Goal: Consume media (video, audio): Consume media (video, audio)

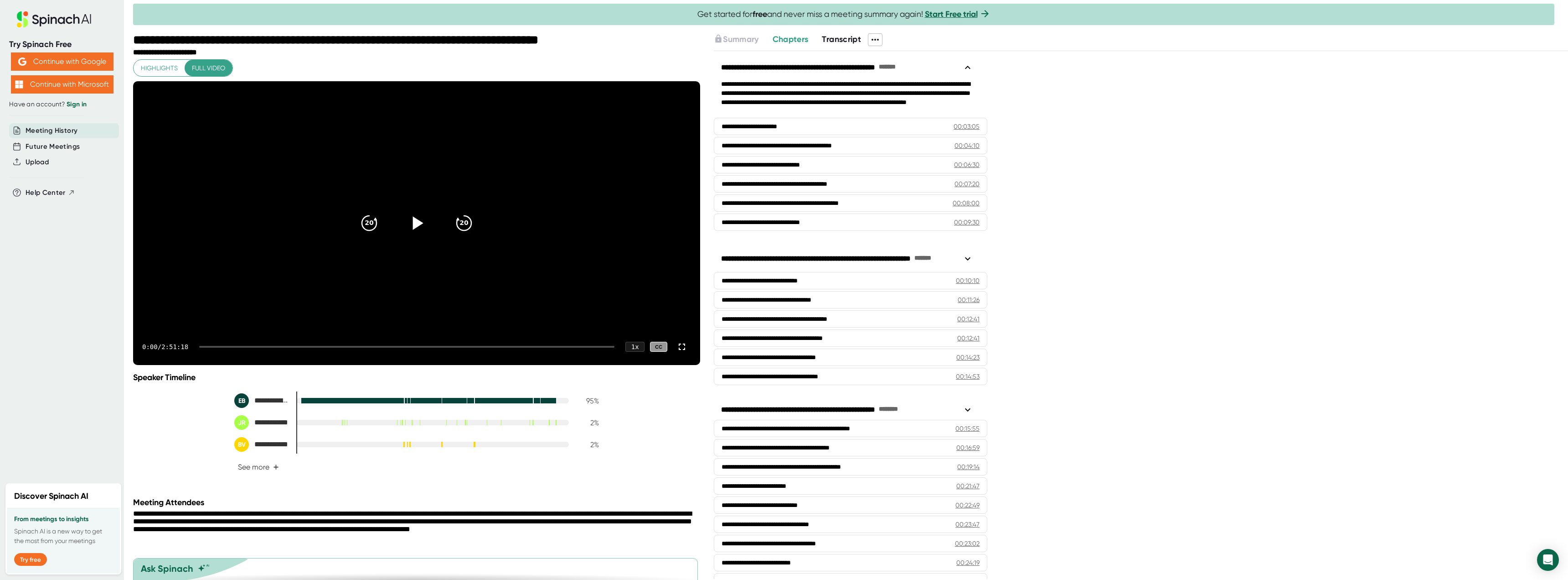
click at [428, 238] on div at bounding box center [417, 223] width 38 height 38
click at [210, 348] on div at bounding box center [406, 347] width 415 height 2
click at [168, 446] on div "**********" at bounding box center [417, 423] width 567 height 102
click at [454, 234] on icon "20" at bounding box center [464, 223] width 23 height 23
click at [453, 234] on icon "20" at bounding box center [464, 223] width 23 height 23
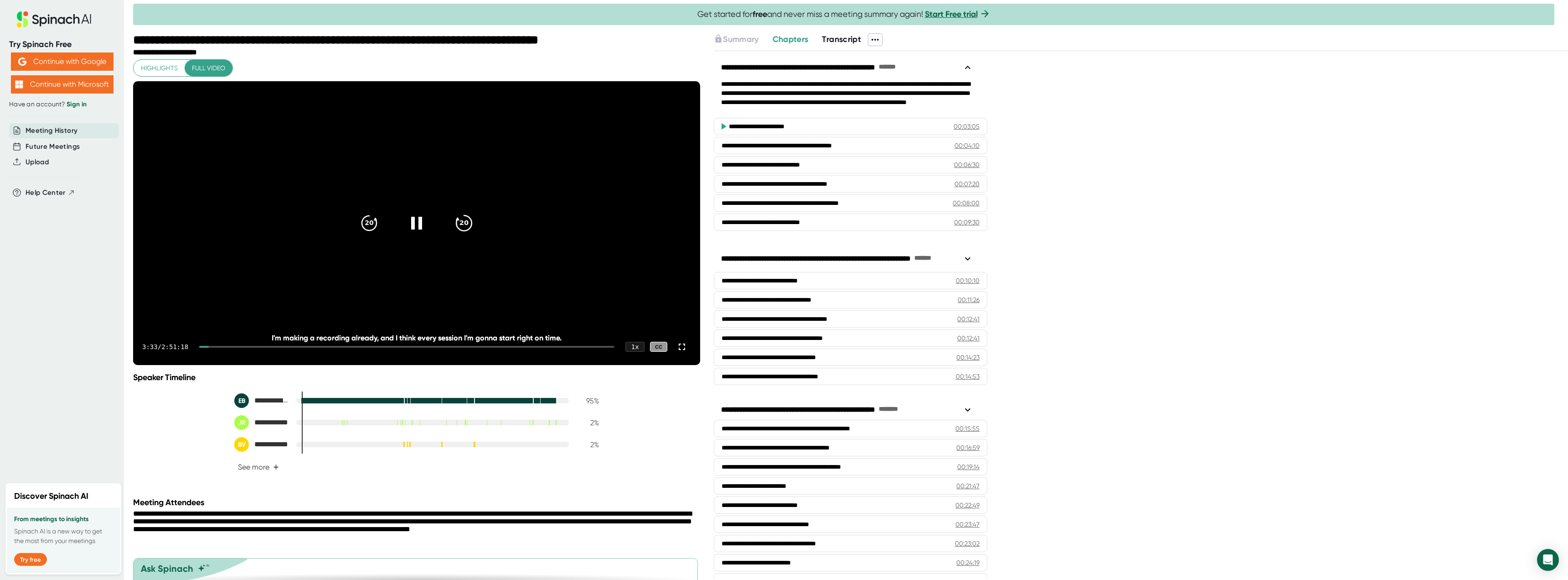
click at [457, 234] on icon "20" at bounding box center [464, 223] width 23 height 23
click at [457, 231] on icon at bounding box center [464, 223] width 16 height 16
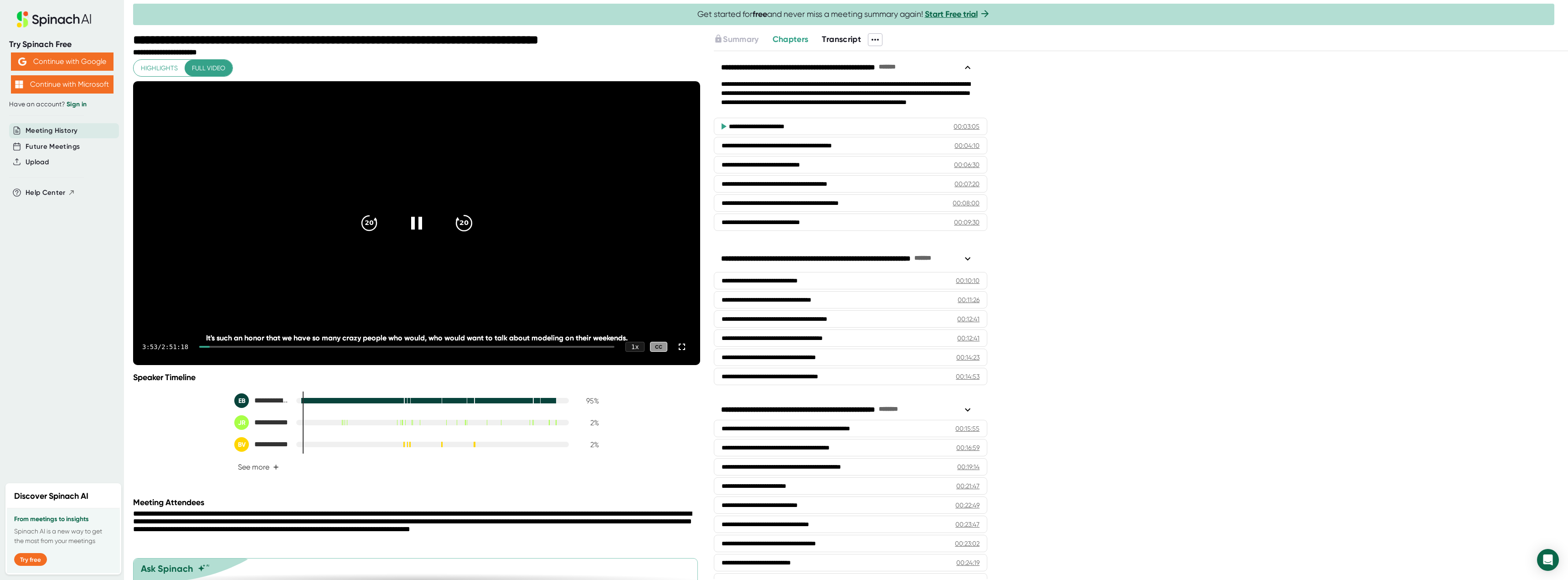
click at [457, 231] on icon at bounding box center [464, 223] width 16 height 16
click at [457, 234] on icon "20" at bounding box center [464, 223] width 23 height 23
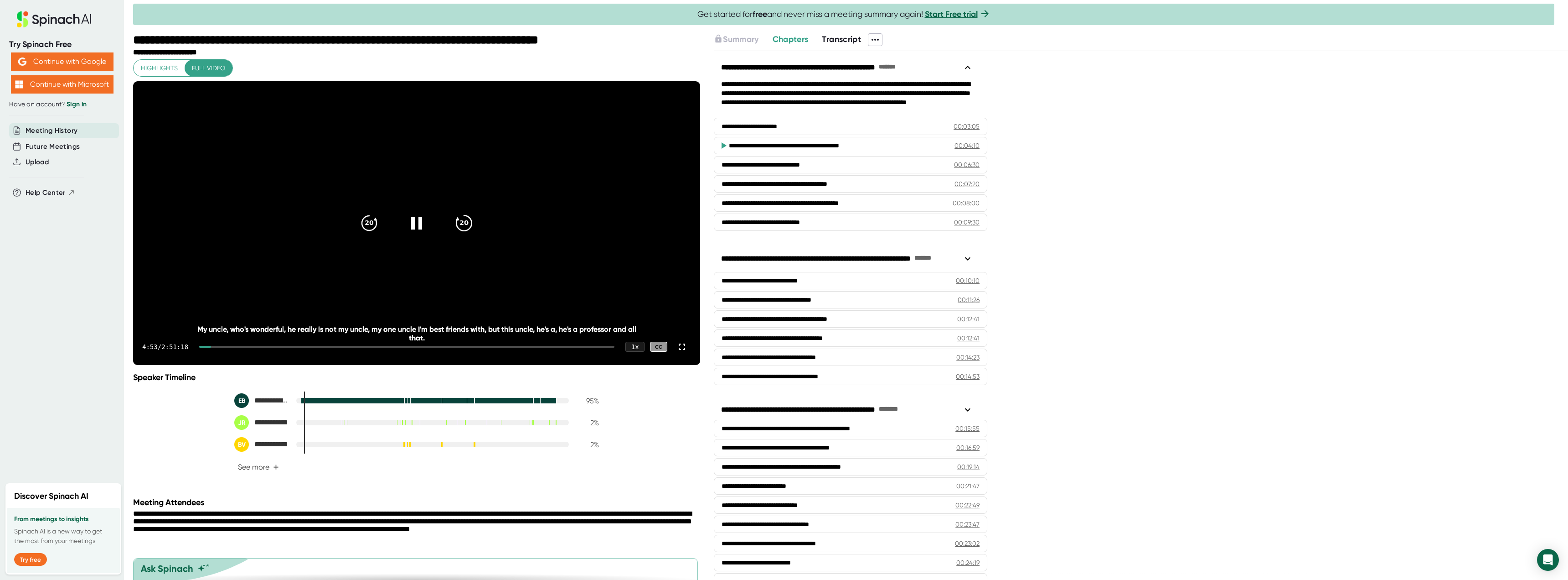
click at [457, 234] on icon "20" at bounding box center [464, 223] width 23 height 23
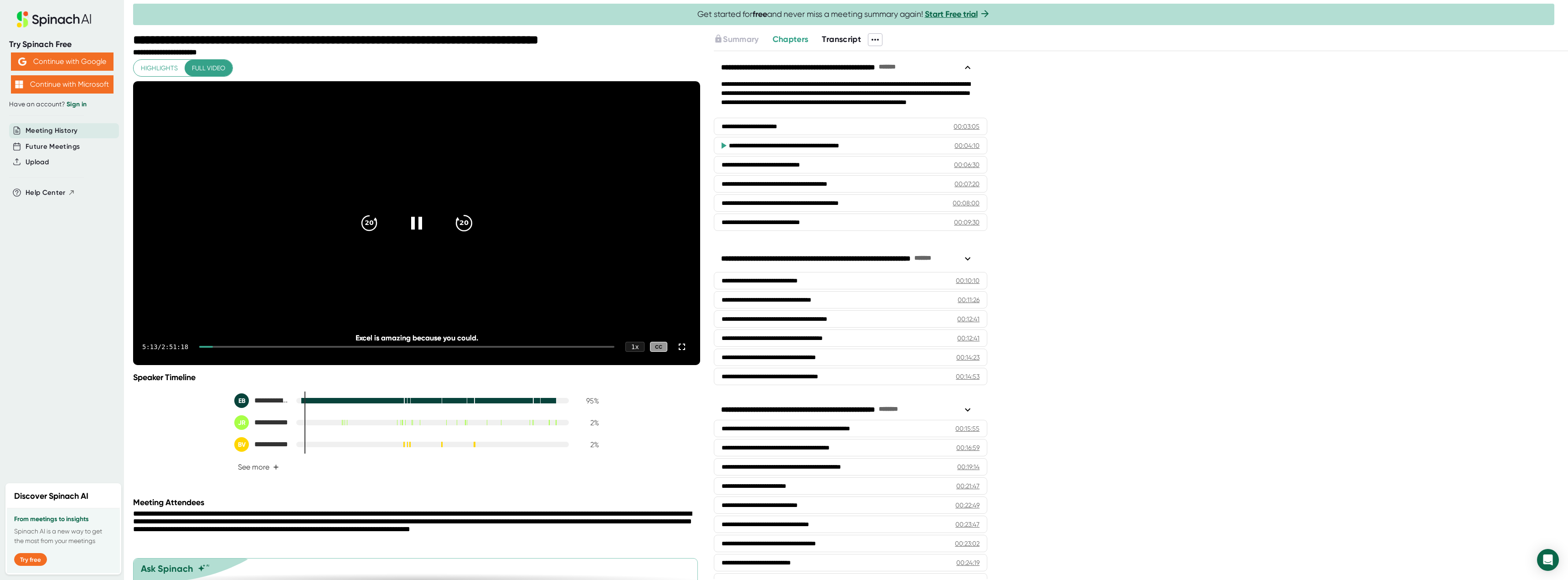
click at [457, 234] on icon "20" at bounding box center [464, 223] width 23 height 23
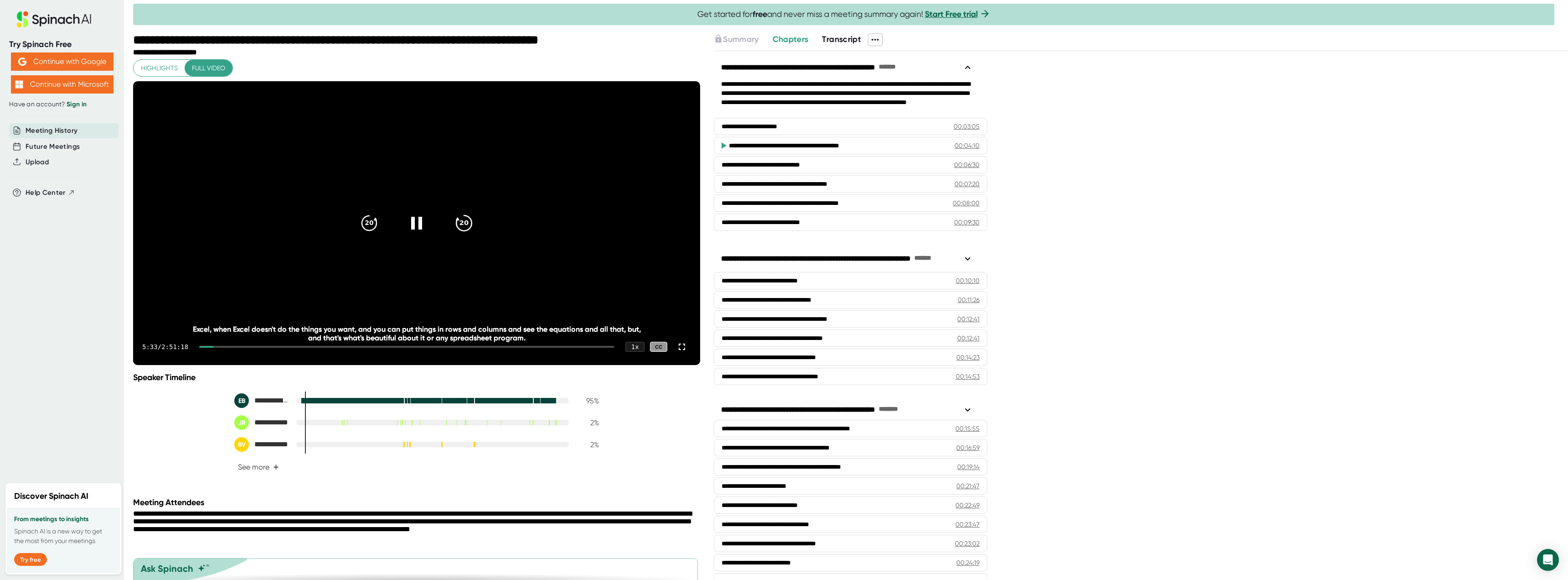
click at [457, 234] on icon "20" at bounding box center [464, 223] width 23 height 23
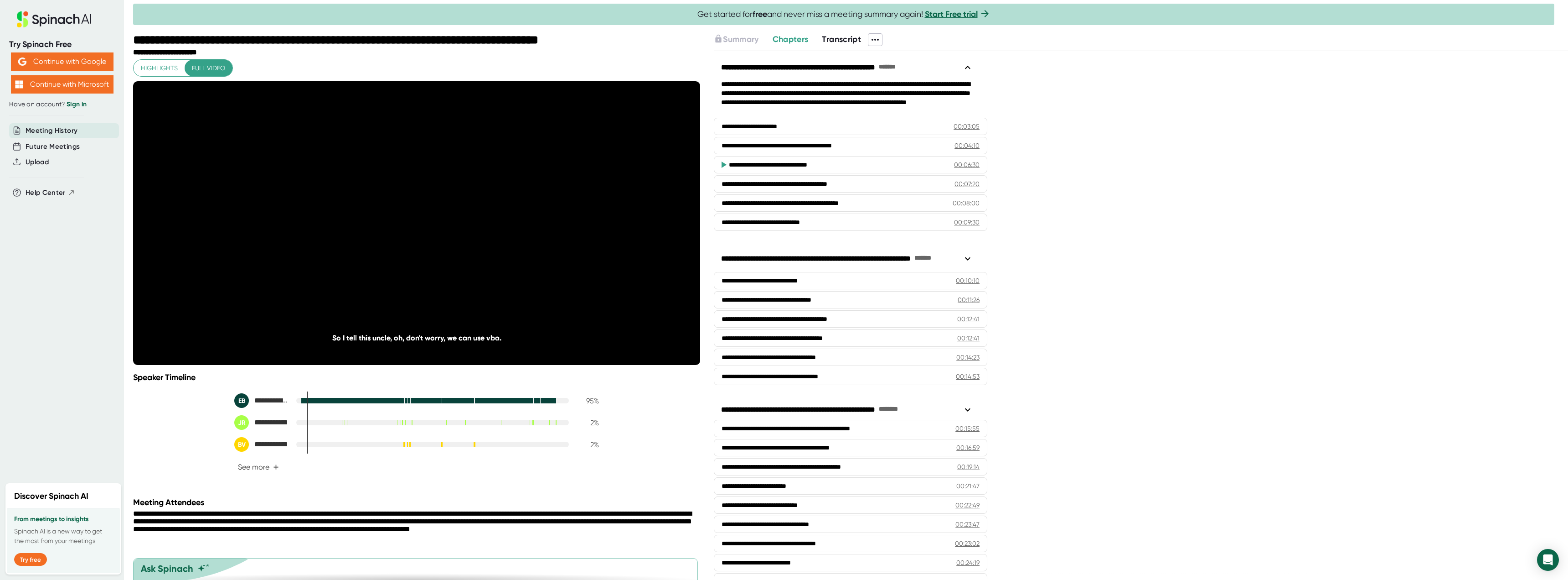
click at [457, 234] on icon "20" at bounding box center [464, 223] width 23 height 23
click at [455, 234] on icon "20" at bounding box center [464, 223] width 23 height 23
click at [476, 237] on div "20" at bounding box center [464, 223] width 38 height 38
click at [462, 234] on icon "20" at bounding box center [464, 223] width 23 height 23
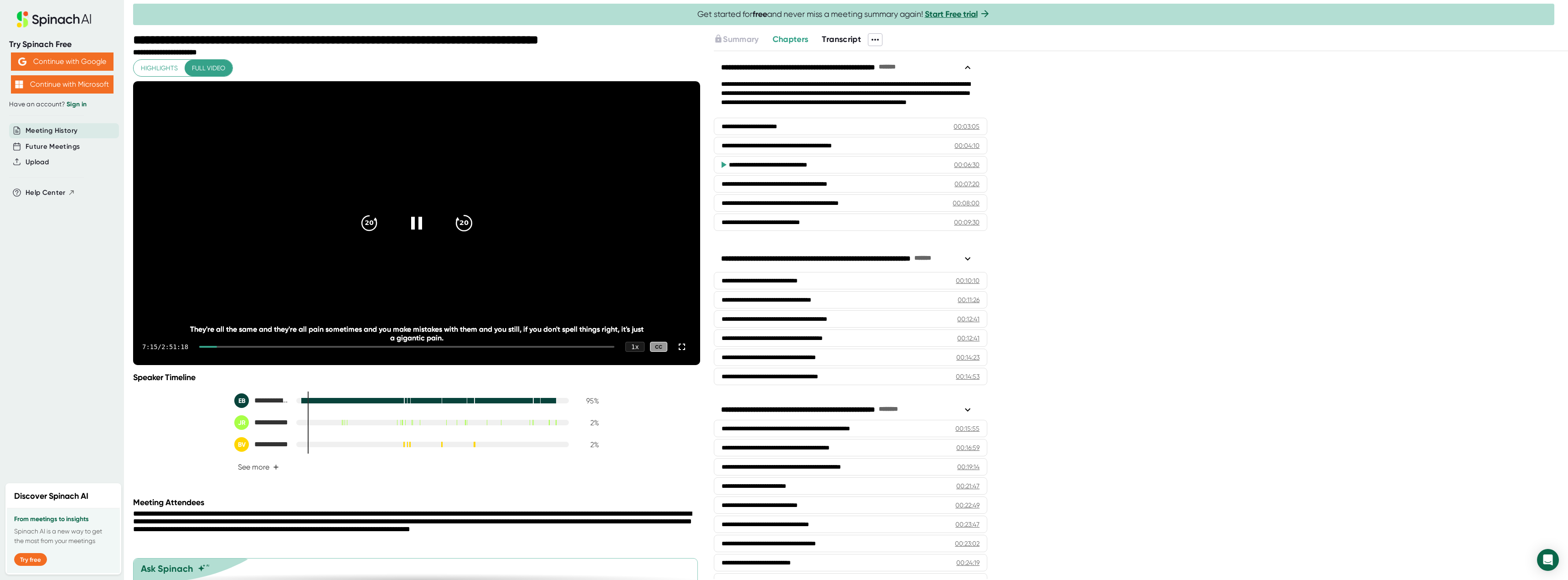
click at [457, 234] on icon "20" at bounding box center [464, 223] width 23 height 23
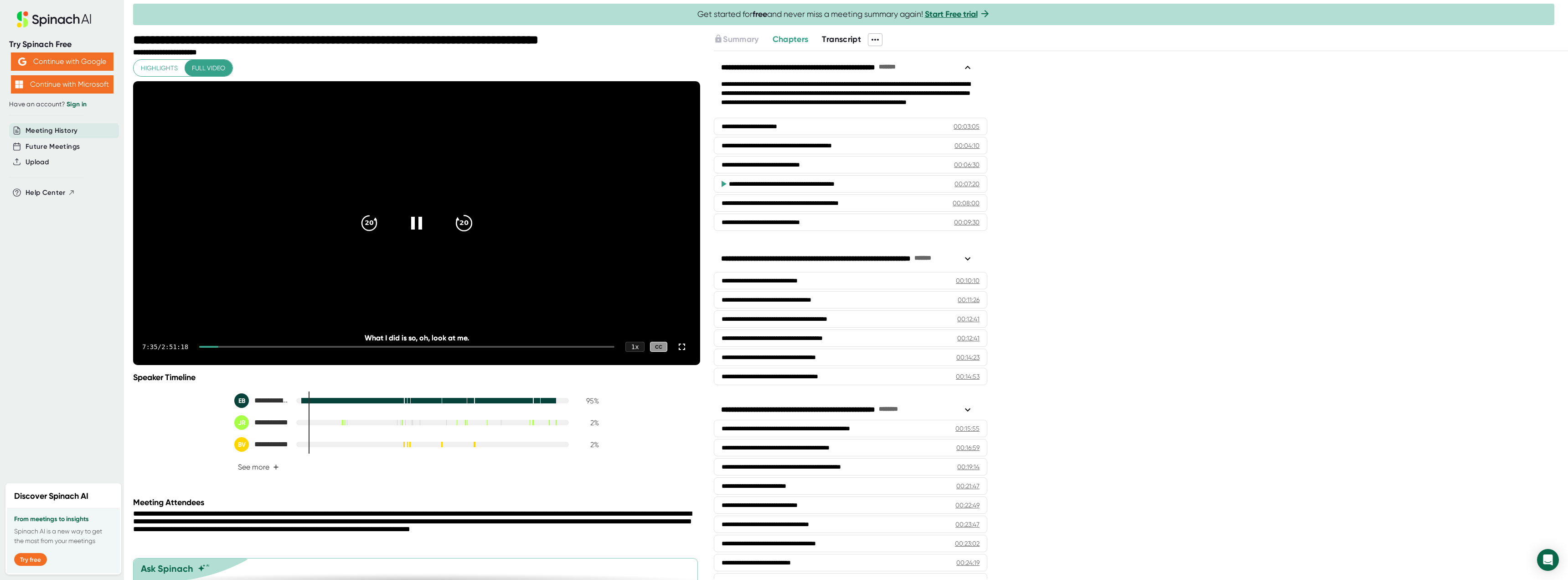
click at [457, 234] on icon "20" at bounding box center [464, 223] width 23 height 23
click at [264, 365] on div "7:55 / 2:51:18 1 x CC" at bounding box center [417, 347] width 567 height 36
click at [414, 234] on icon at bounding box center [417, 223] width 23 height 23
